Goal: Task Accomplishment & Management: Complete application form

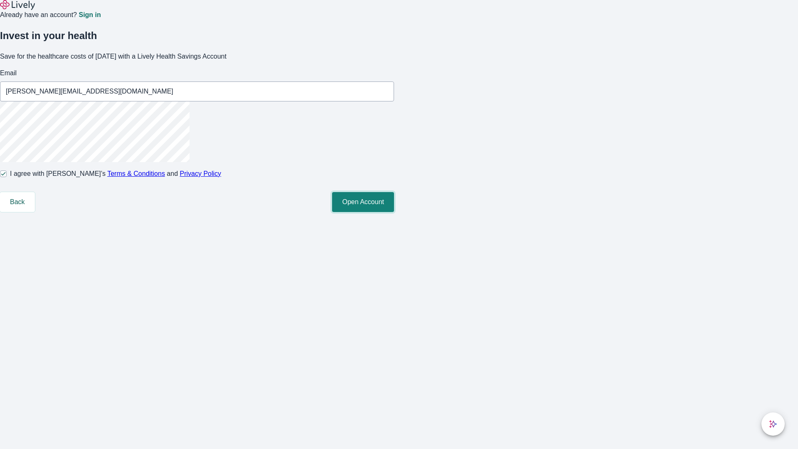
click at [394, 212] on button "Open Account" at bounding box center [363, 202] width 62 height 20
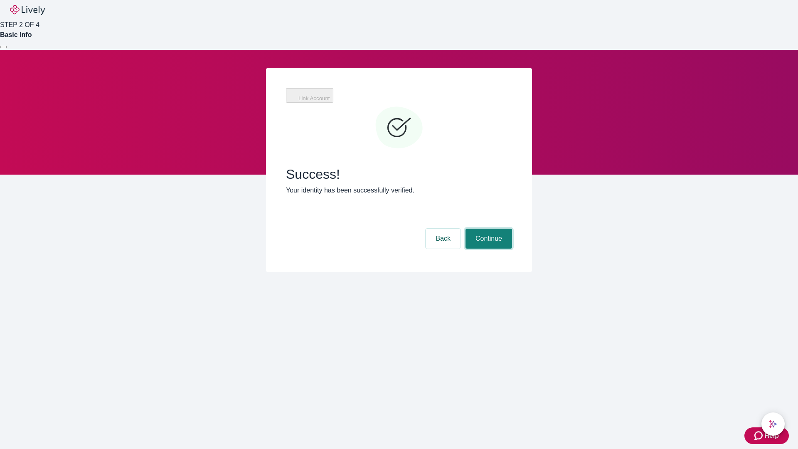
click at [488, 229] on button "Continue" at bounding box center [489, 239] width 47 height 20
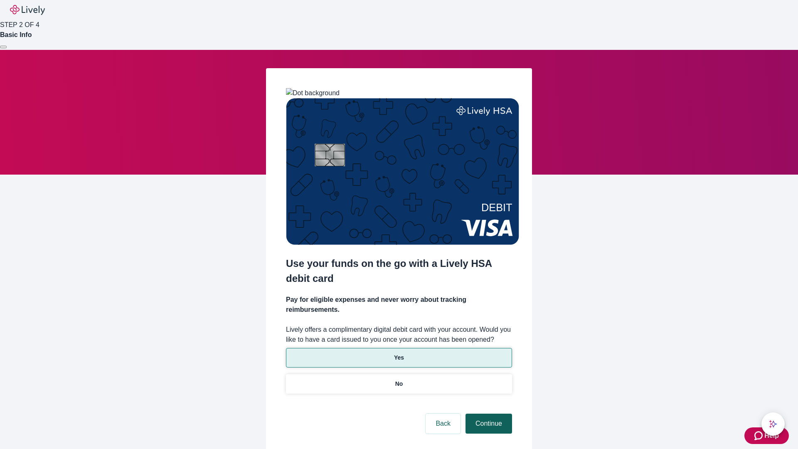
click at [399, 353] on p "Yes" at bounding box center [399, 357] width 10 height 9
click at [488, 414] on button "Continue" at bounding box center [489, 424] width 47 height 20
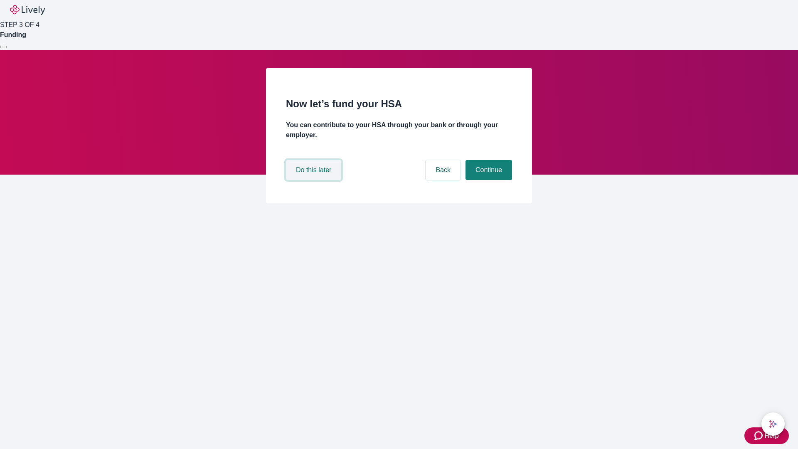
click at [315, 180] on button "Do this later" at bounding box center [313, 170] width 55 height 20
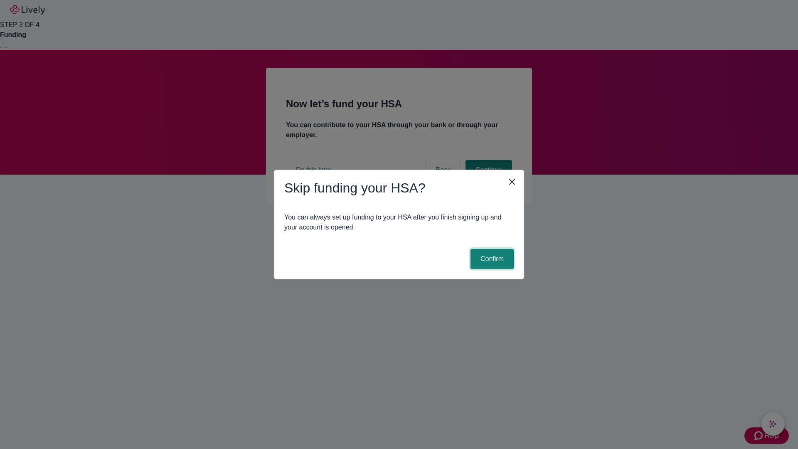
click at [491, 259] on button "Confirm" at bounding box center [492, 259] width 43 height 20
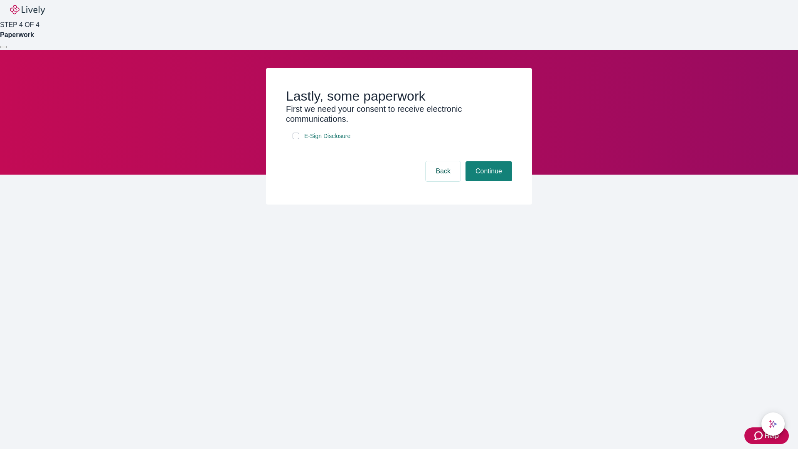
click at [296, 139] on input "E-Sign Disclosure" at bounding box center [296, 136] width 7 height 7
checkbox input "true"
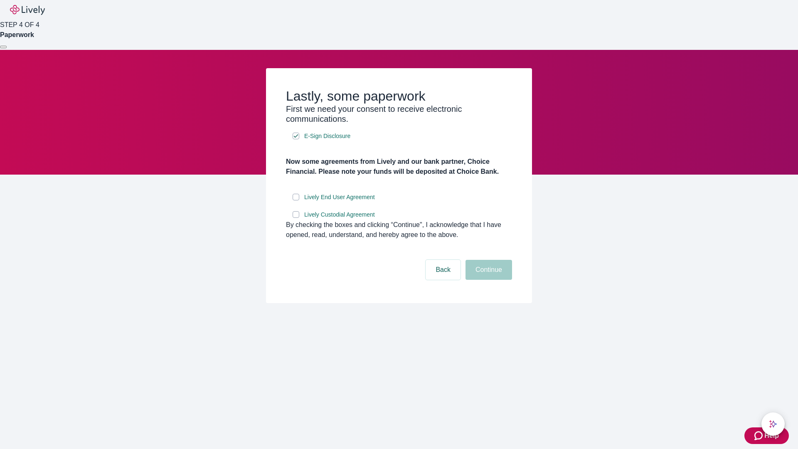
click at [296, 200] on input "Lively End User Agreement" at bounding box center [296, 197] width 7 height 7
checkbox input "true"
click at [296, 218] on input "Lively Custodial Agreement" at bounding box center [296, 214] width 7 height 7
checkbox input "true"
click at [488, 280] on button "Continue" at bounding box center [489, 270] width 47 height 20
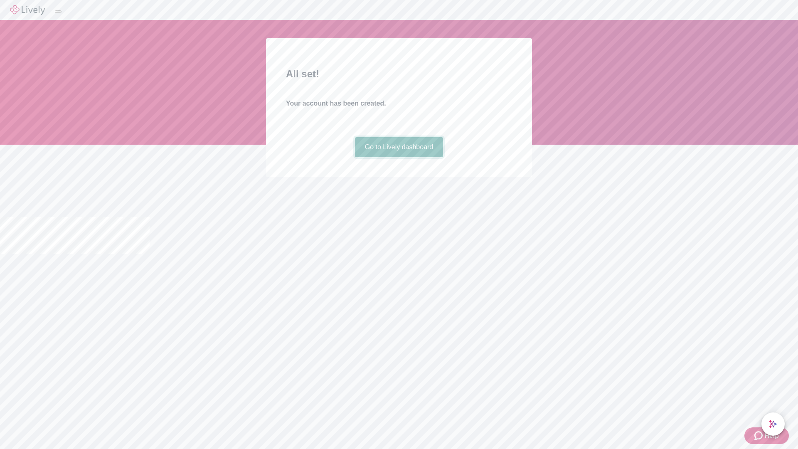
click at [399, 157] on link "Go to Lively dashboard" at bounding box center [399, 147] width 89 height 20
